Goal: Task Accomplishment & Management: Complete application form

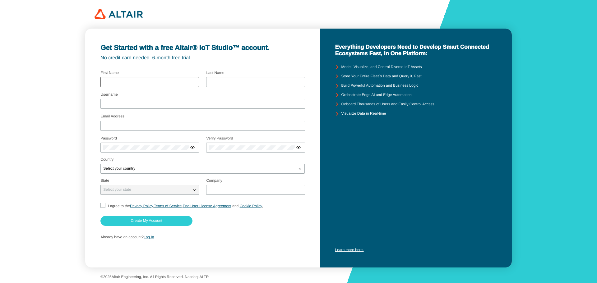
click at [132, 79] on div at bounding box center [149, 82] width 99 height 10
click at [130, 84] on input "text" at bounding box center [149, 82] width 93 height 4
type input "PHAM"
drag, startPoint x: 223, startPoint y: 82, endPoint x: 217, endPoint y: 91, distance: 11.2
click at [205, 84] on div at bounding box center [202, 79] width 204 height 22
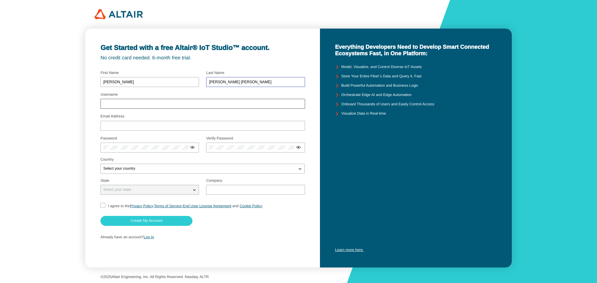
type input "LE MINH TUAN"
click at [218, 104] on input "Username" at bounding box center [202, 104] width 199 height 4
type input "L"
type input "l"
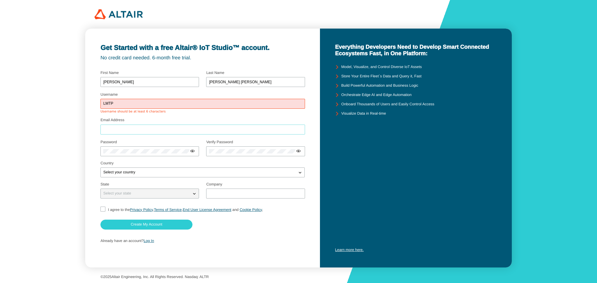
click at [189, 125] on div at bounding box center [202, 130] width 204 height 10
click at [173, 99] on div "LMTP" at bounding box center [202, 104] width 204 height 10
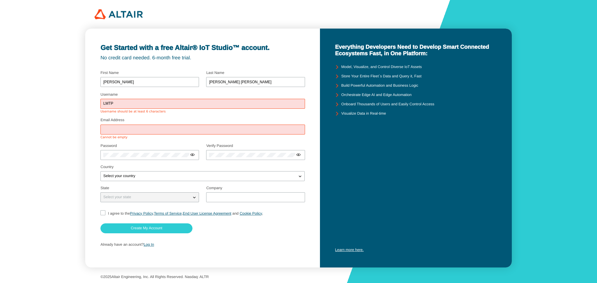
click at [147, 109] on div "LMTP" at bounding box center [202, 104] width 204 height 10
click at [145, 104] on input "LMTP" at bounding box center [202, 104] width 199 height 4
type input "L"
type input "bop197"
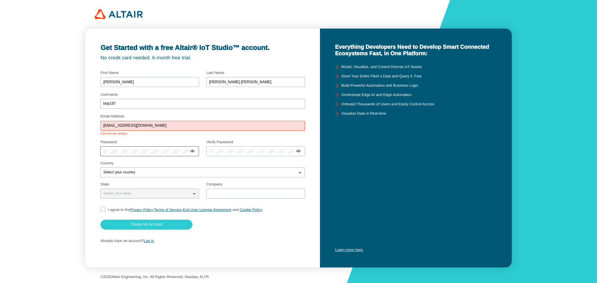
type input "[EMAIL_ADDRESS][DOMAIN_NAME]"
click at [165, 150] on div at bounding box center [149, 151] width 99 height 10
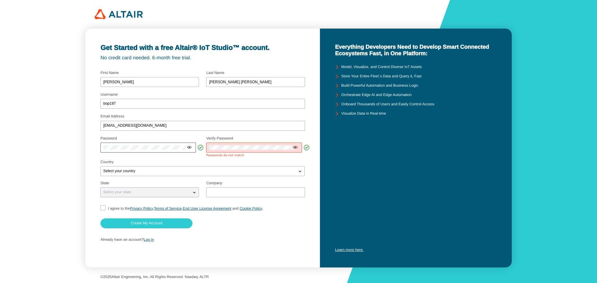
click at [191, 147] on iron-icon at bounding box center [189, 147] width 5 height 5
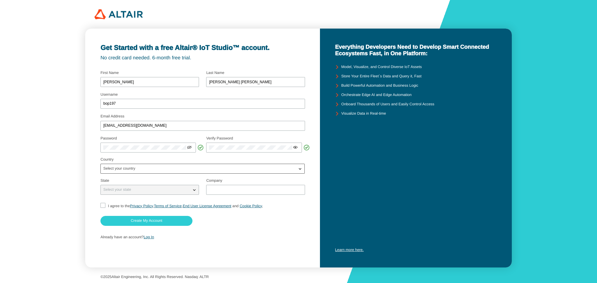
click at [289, 172] on div "Select your country" at bounding box center [202, 169] width 204 height 10
click at [300, 169] on iron-icon at bounding box center [300, 169] width 6 height 6
type input "viet"
click at [171, 189] on div "Select your state" at bounding box center [146, 190] width 90 height 6
drag, startPoint x: 283, startPoint y: 231, endPoint x: 268, endPoint y: 222, distance: 17.4
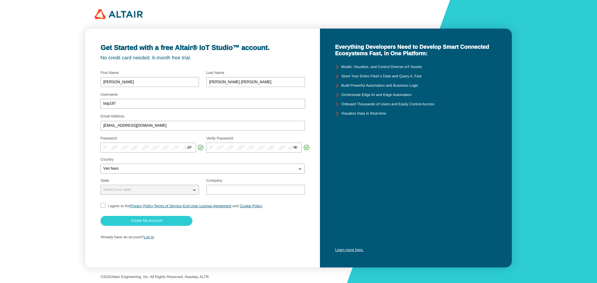
click at [283, 232] on div "Already have an account? Log In" at bounding box center [202, 238] width 204 height 12
click at [196, 191] on iron-icon at bounding box center [194, 190] width 6 height 6
drag, startPoint x: 196, startPoint y: 189, endPoint x: 188, endPoint y: 191, distance: 8.7
click at [190, 189] on div "Select your state" at bounding box center [150, 190] width 98 height 6
click at [219, 188] on input "text" at bounding box center [255, 190] width 93 height 4
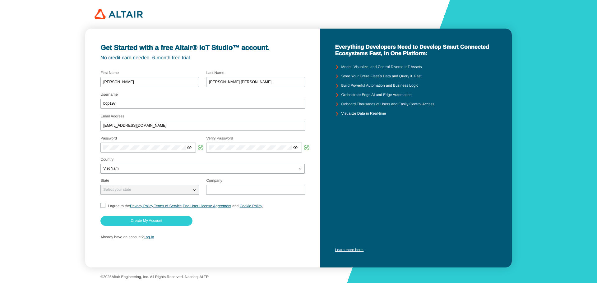
click at [140, 189] on div "Select your state" at bounding box center [146, 190] width 90 height 6
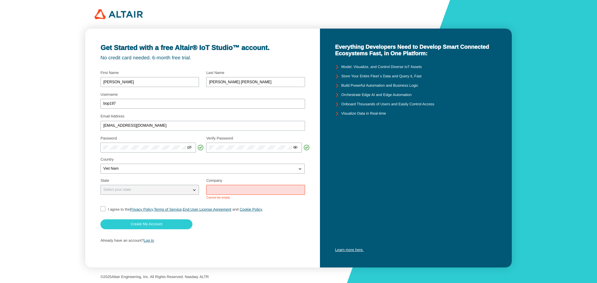
click at [140, 189] on div "Select your state" at bounding box center [146, 190] width 90 height 6
click at [175, 167] on div "Viet Nam" at bounding box center [199, 169] width 196 height 6
click at [168, 187] on p "Viet Nam" at bounding box center [198, 190] width 195 height 6
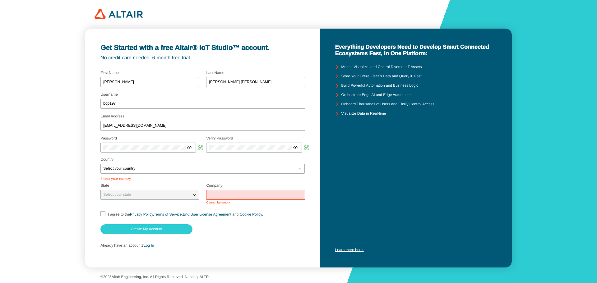
click at [165, 195] on div "Select your state" at bounding box center [146, 195] width 90 height 6
click at [188, 170] on div "Select your country" at bounding box center [199, 169] width 196 height 6
type input "v"
click at [162, 191] on p "Afghanistan" at bounding box center [202, 190] width 203 height 6
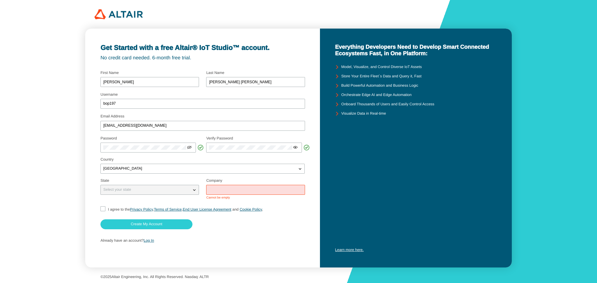
click at [172, 192] on div "Select your state" at bounding box center [146, 190] width 90 height 6
click at [173, 166] on div "Afghanistan" at bounding box center [199, 169] width 196 height 6
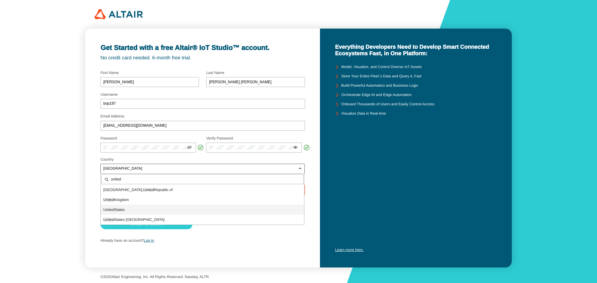
click at [150, 207] on p "United States" at bounding box center [202, 210] width 203 height 6
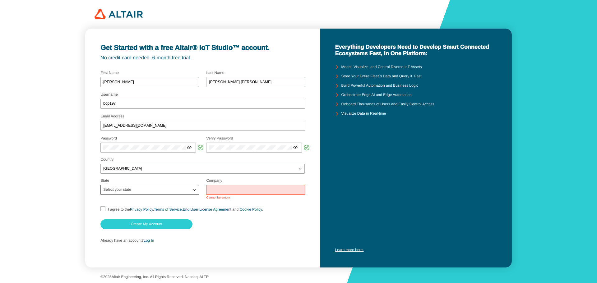
click at [150, 191] on div "Select your state" at bounding box center [146, 190] width 90 height 6
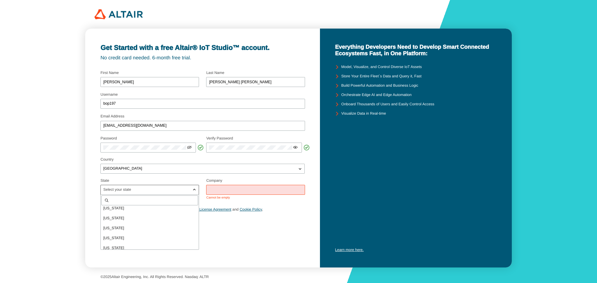
scroll to position [373, 0]
click at [150, 222] on div "Puerto Rico" at bounding box center [150, 226] width 98 height 10
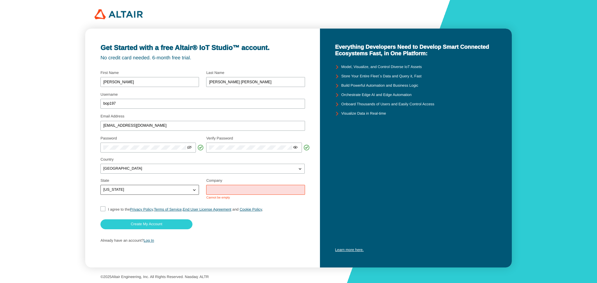
click at [147, 188] on div "Puerto Rico" at bounding box center [146, 190] width 90 height 6
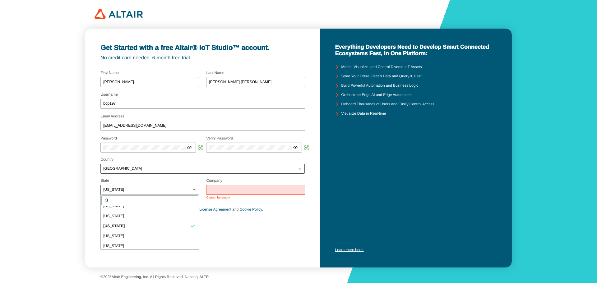
click at [153, 172] on div "United States" at bounding box center [202, 169] width 204 height 10
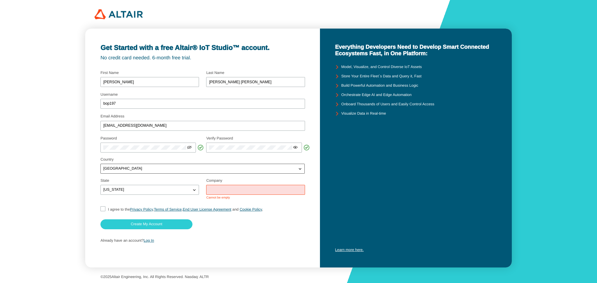
click at [152, 168] on div "United States" at bounding box center [199, 169] width 196 height 6
type input "viet"
click at [145, 188] on p "Viet Nam" at bounding box center [202, 190] width 203 height 6
click at [144, 192] on div "Select your state" at bounding box center [146, 190] width 90 height 6
click at [217, 188] on input "text" at bounding box center [255, 190] width 93 height 4
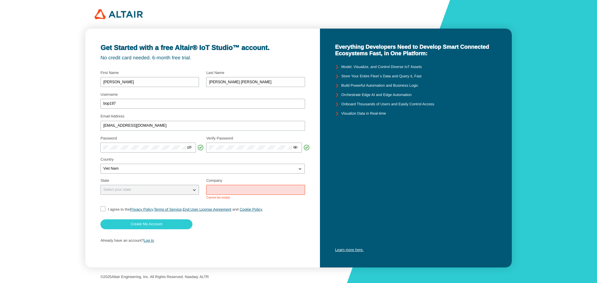
click at [98, 209] on div "Get Started with a free Altair® IoT Studio™ account. No credit card needed. 6-m…" at bounding box center [202, 148] width 234 height 239
click at [103, 209] on input "I agree to the Privacy Policy , Terms of Service , End User License Agreement a…" at bounding box center [102, 209] width 4 height 7
checkbox input "true"
click at [215, 189] on input "text" at bounding box center [255, 190] width 93 height 4
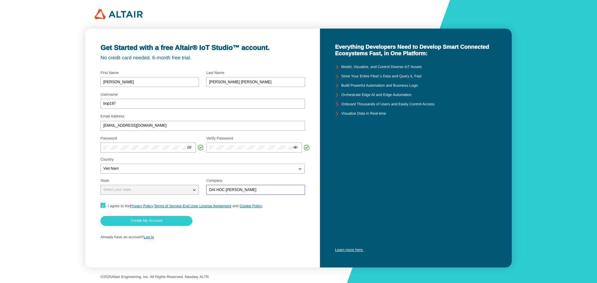
type input "DAI HOC VAN LANG"
click at [249, 238] on p "Already have an account? Log In" at bounding box center [202, 237] width 204 height 4
click at [0, 0] on slot "Create My Account" at bounding box center [0, 0] width 0 height 0
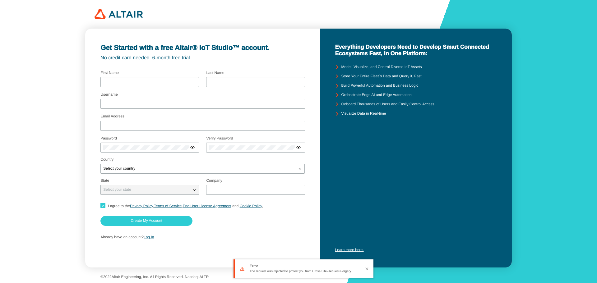
type input "[PERSON_NAME]"
type input "[PERSON_NAME] [PERSON_NAME]"
type input "bop197"
type input "[EMAIL_ADDRESS][DOMAIN_NAME]"
type input "DAI HOC [PERSON_NAME]"
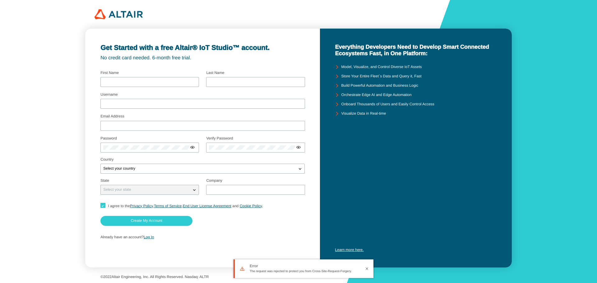
checkbox input "true"
drag, startPoint x: 348, startPoint y: 273, endPoint x: 321, endPoint y: 262, distance: 29.0
click at [321, 267] on div "Error The request was rejected to protect you from Cross-Site-Request-Forgery." at bounding box center [305, 269] width 110 height 16
click at [281, 235] on p "Already have an account? Log In" at bounding box center [202, 237] width 204 height 4
type input "[PERSON_NAME]"
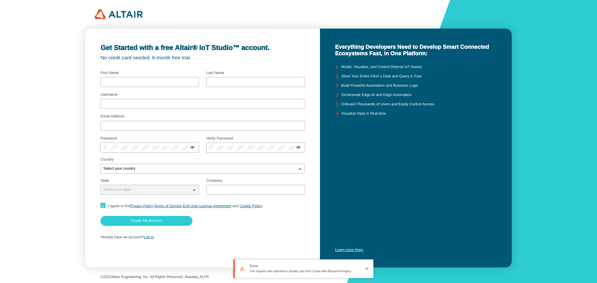
type input "[PERSON_NAME] [PERSON_NAME]"
type input "bop197"
type input "[EMAIL_ADDRESS][DOMAIN_NAME]"
type input "DAI HOC [PERSON_NAME]"
checkbox input "true"
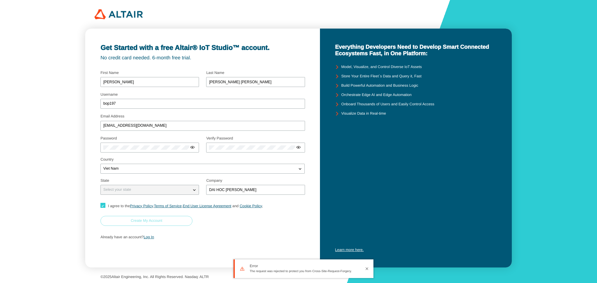
click at [177, 220] on paper-button "Create My Account" at bounding box center [146, 221] width 92 height 10
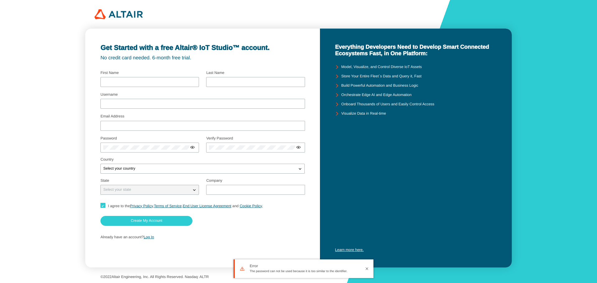
type input "[PERSON_NAME]"
type input "[PERSON_NAME] [PERSON_NAME]"
type input "bop197"
type input "[EMAIL_ADDRESS][DOMAIN_NAME]"
type input "DAI HOC [PERSON_NAME]"
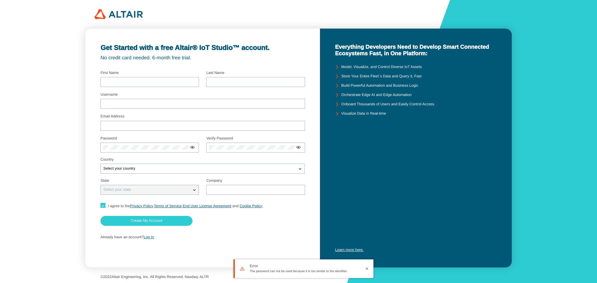
checkbox input "true"
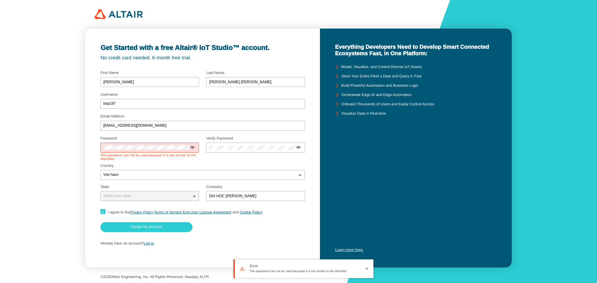
click at [366, 269] on iron-icon at bounding box center [366, 268] width 5 height 5
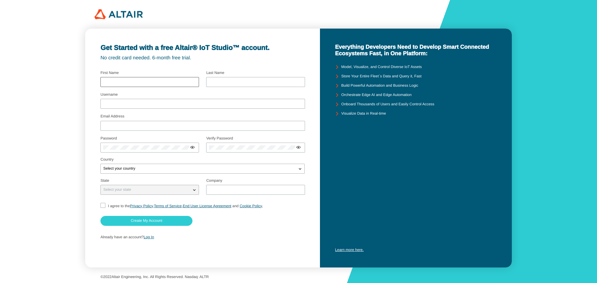
click at [169, 84] on div at bounding box center [149, 82] width 99 height 10
click at [168, 82] on input "text" at bounding box center [149, 82] width 93 height 4
type input "[PERSON_NAME]"
drag, startPoint x: 232, startPoint y: 81, endPoint x: 201, endPoint y: 87, distance: 31.5
click at [201, 87] on div at bounding box center [202, 79] width 204 height 22
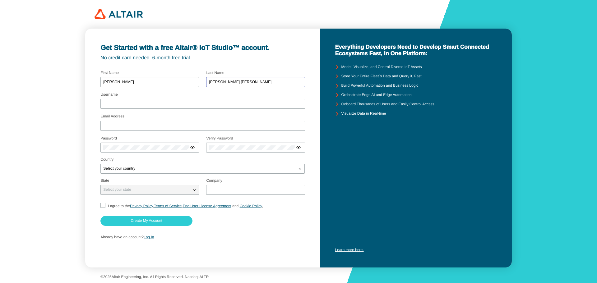
type input "[PERSON_NAME] [PERSON_NAME]"
type input "bop197"
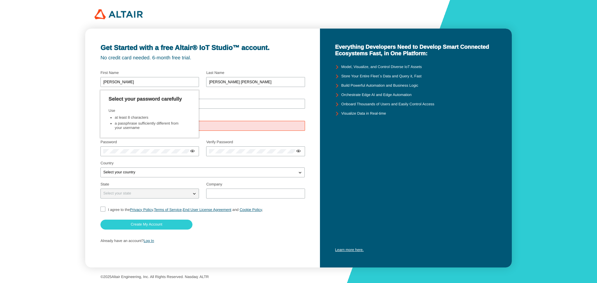
click at [229, 123] on div "leminh" at bounding box center [202, 126] width 204 height 10
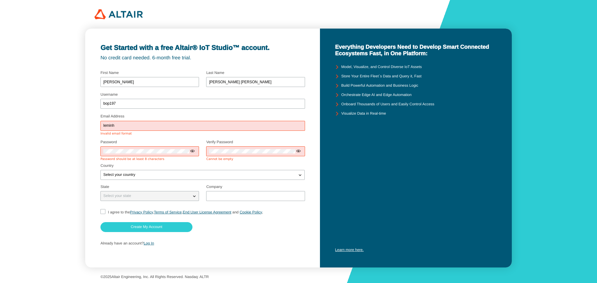
click at [221, 129] on div "leminh" at bounding box center [202, 126] width 204 height 10
click at [197, 122] on div "leminh" at bounding box center [202, 126] width 204 height 10
drag, startPoint x: 150, startPoint y: 126, endPoint x: 128, endPoint y: 127, distance: 22.4
click at [148, 126] on input "leminh" at bounding box center [202, 126] width 199 height 4
type input "[EMAIL_ADDRESS][DOMAIN_NAME]"
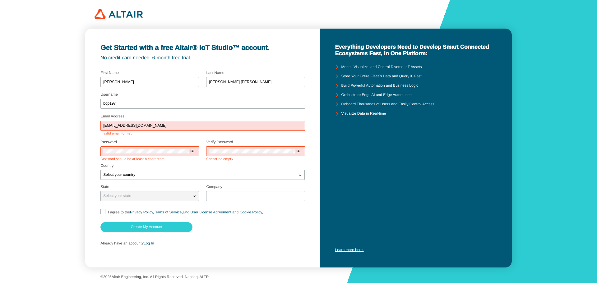
click at [151, 154] on div "Password Password should be at least 8 characters" at bounding box center [149, 151] width 99 height 21
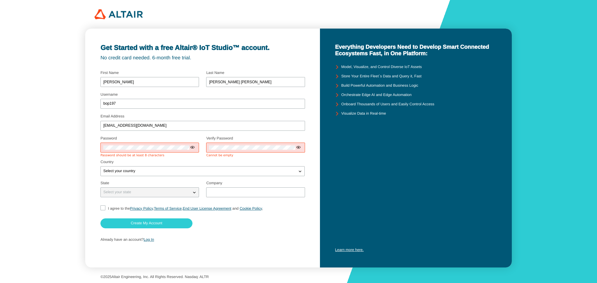
click at [151, 152] on div at bounding box center [149, 148] width 99 height 10
click at [153, 153] on div at bounding box center [149, 148] width 99 height 10
click at [170, 171] on div "Select your country" at bounding box center [199, 171] width 196 height 6
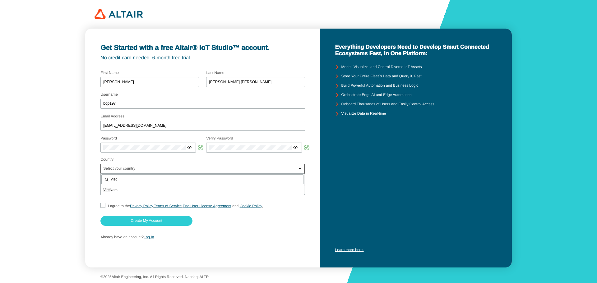
type input "viet"
click at [231, 191] on input "text" at bounding box center [255, 190] width 93 height 4
type input "d"
type input "DAI HOC VAN LANG"
click at [103, 205] on input "I agree to the Privacy Policy , Terms of Service , End User License Agreement a…" at bounding box center [102, 206] width 4 height 7
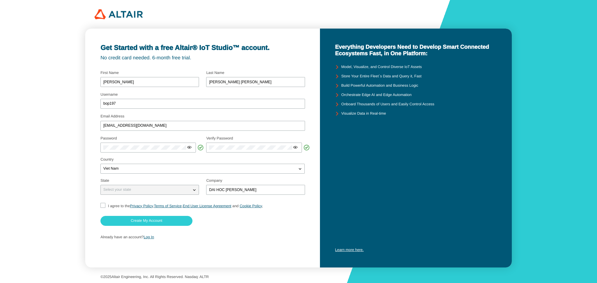
checkbox input "true"
click at [0, 0] on slot "Create My Account" at bounding box center [0, 0] width 0 height 0
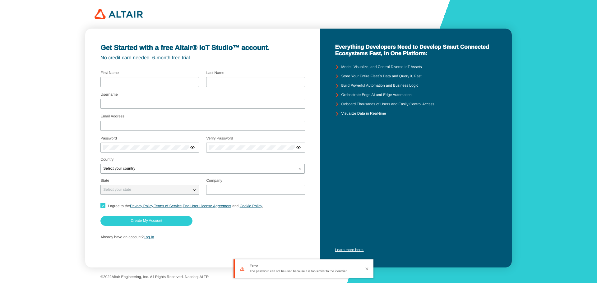
type input "[PERSON_NAME]"
type input "[PERSON_NAME] [PERSON_NAME]"
type input "bop197"
type input "[EMAIL_ADDRESS][DOMAIN_NAME]"
type input "DAI HOC [PERSON_NAME]"
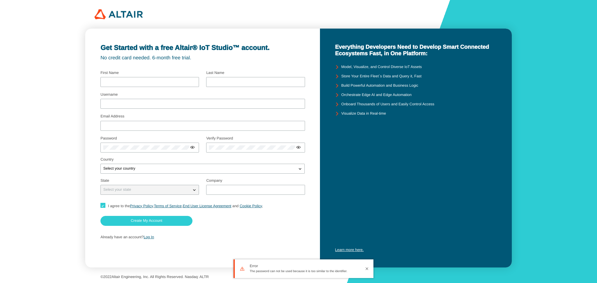
checkbox input "true"
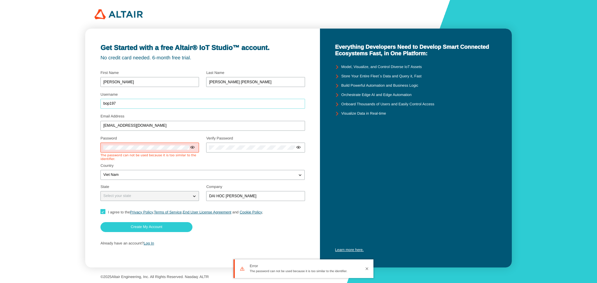
drag, startPoint x: 106, startPoint y: 103, endPoint x: 85, endPoint y: 105, distance: 20.7
click at [86, 105] on div "Get Started with a free Altair® IoT Studio™ account. No credit card needed. 6-m…" at bounding box center [202, 148] width 234 height 239
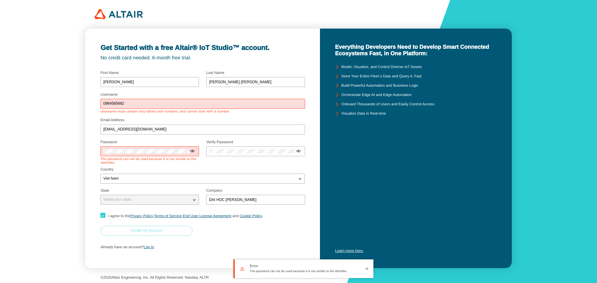
click at [155, 226] on paper-button "Create My Account" at bounding box center [146, 231] width 92 height 10
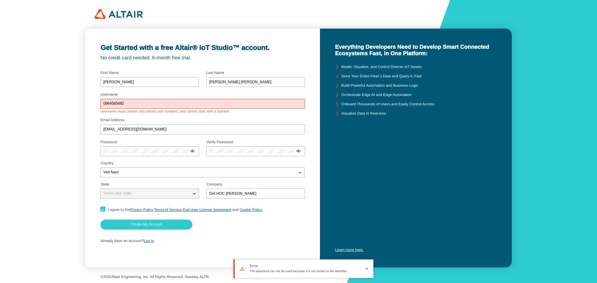
drag, startPoint x: 146, startPoint y: 102, endPoint x: 60, endPoint y: 99, distance: 85.9
click at [63, 99] on div "Get Started with a free Altair® IoT Studio™ account. No credit card needed. 6-m…" at bounding box center [298, 141] width 597 height 283
type input "T"
type input "tuan197"
click at [164, 220] on paper-button "Create My Account" at bounding box center [146, 225] width 92 height 10
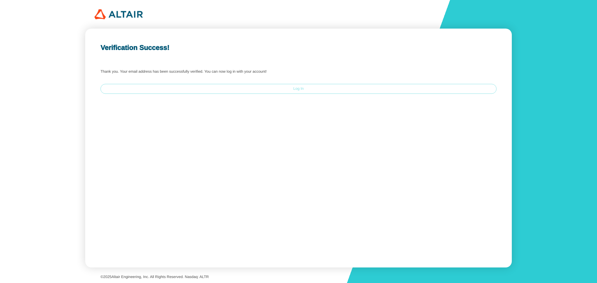
click at [291, 87] on paper-button "Log In" at bounding box center [298, 89] width 396 height 10
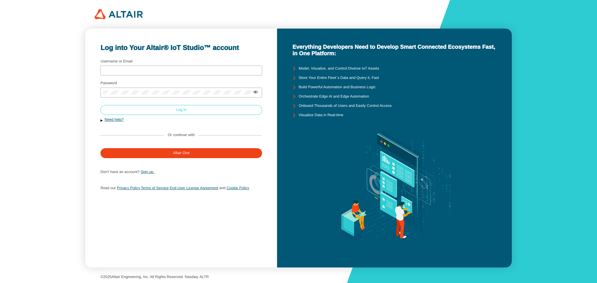
type input "tuan197"
click at [207, 110] on paper-button "Log In" at bounding box center [181, 110] width 162 height 10
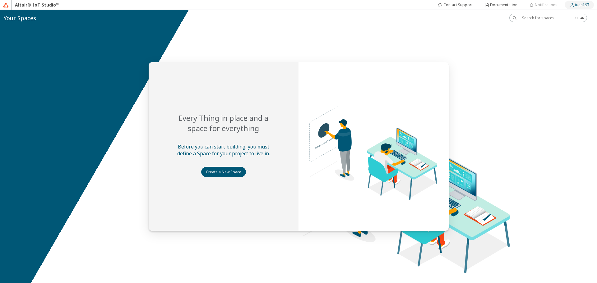
click at [0, 0] on slot "tuan197" at bounding box center [0, 0] width 0 height 0
click at [523, 127] on div at bounding box center [298, 146] width 597 height 273
click at [223, 168] on paper-button "Create a New Space" at bounding box center [223, 172] width 45 height 10
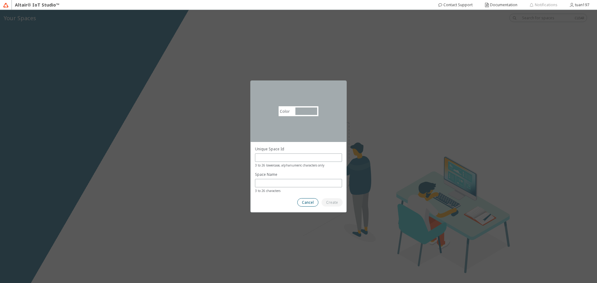
click at [0, 0] on slot "Cancel" at bounding box center [0, 0] width 0 height 0
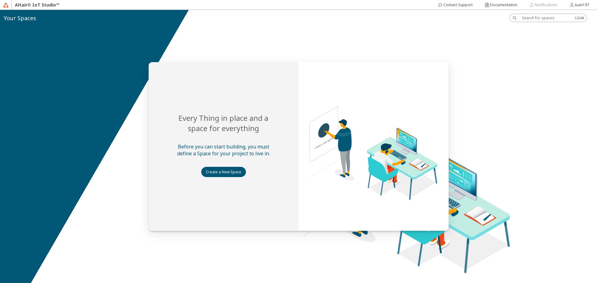
drag, startPoint x: 76, startPoint y: 55, endPoint x: 122, endPoint y: 37, distance: 50.0
click at [75, 54] on div at bounding box center [298, 146] width 597 height 273
click at [0, 0] on slot "tuan197" at bounding box center [0, 0] width 0 height 0
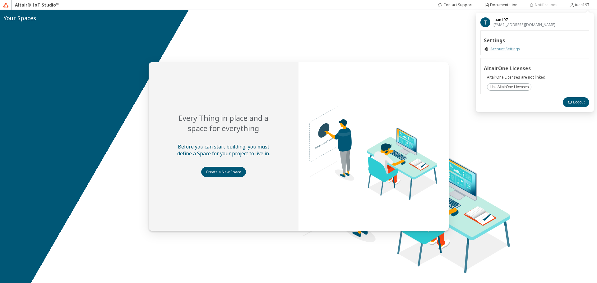
click at [500, 49] on link "Account Settings" at bounding box center [505, 49] width 30 height 5
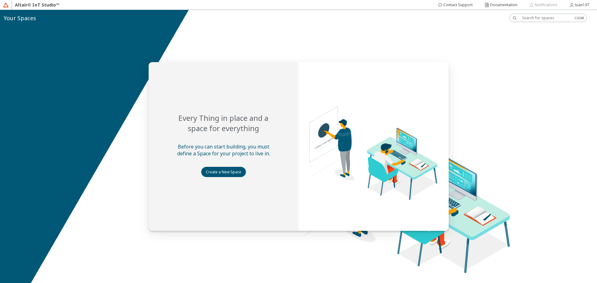
drag, startPoint x: 14, startPoint y: 15, endPoint x: 27, endPoint y: 7, distance: 14.8
click at [0, 0] on slot "Your Spaces" at bounding box center [0, 0] width 0 height 0
click at [27, 7] on div "Altair® IoT Studio™" at bounding box center [37, 5] width 51 height 10
click at [5, 5] on img at bounding box center [6, 5] width 6 height 6
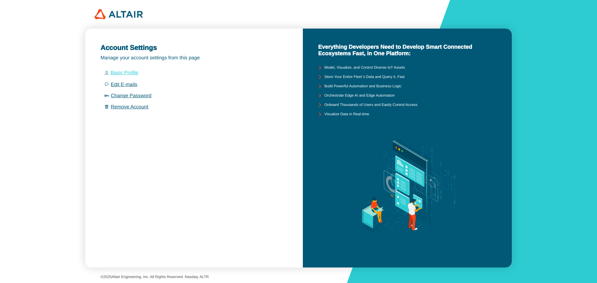
click at [131, 73] on link "Basic Profile" at bounding box center [125, 72] width 28 height 5
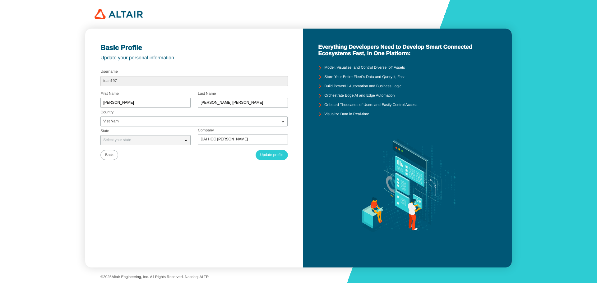
click at [133, 10] on img at bounding box center [119, 14] width 48 height 10
click at [128, 16] on img at bounding box center [119, 14] width 48 height 10
click at [113, 19] on img at bounding box center [119, 14] width 48 height 10
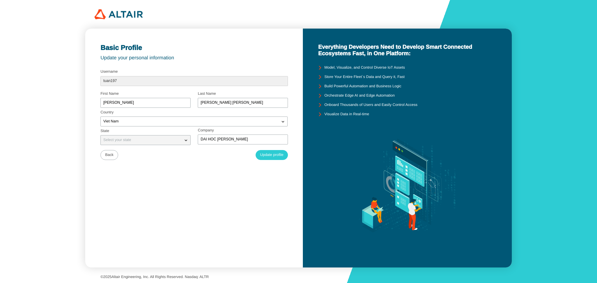
click at [95, 15] on img at bounding box center [119, 14] width 48 height 10
click at [125, 15] on img at bounding box center [119, 14] width 48 height 10
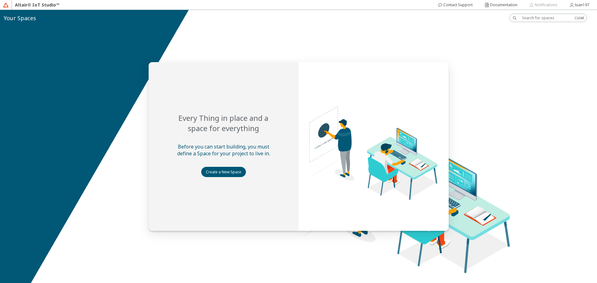
click at [0, 0] on slot "Your Spaces" at bounding box center [0, 0] width 0 height 0
click at [7, 5] on img at bounding box center [6, 5] width 6 height 6
drag, startPoint x: 21, startPoint y: 4, endPoint x: 52, endPoint y: 5, distance: 30.8
click at [22, 4] on div "Altair® IoT Studio™" at bounding box center [37, 5] width 51 height 10
click at [0, 0] on slot "Documentation" at bounding box center [0, 0] width 0 height 0
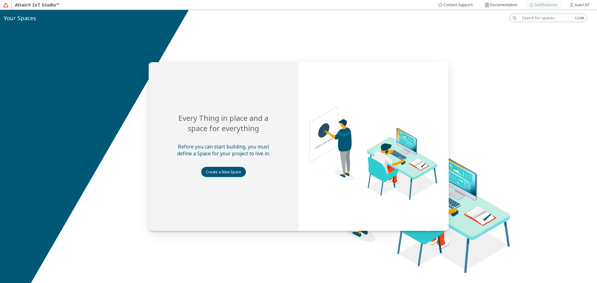
click at [0, 0] on slot "Notifications" at bounding box center [0, 0] width 0 height 0
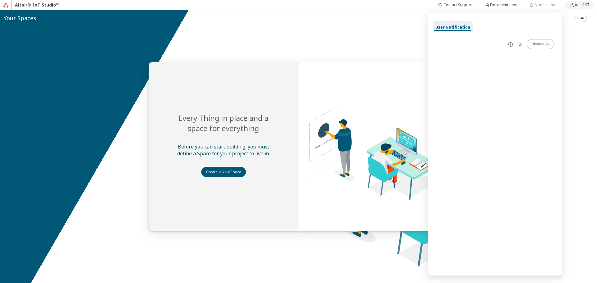
click at [0, 0] on slot "tuan197" at bounding box center [0, 0] width 0 height 0
